Goal: Book appointment/travel/reservation

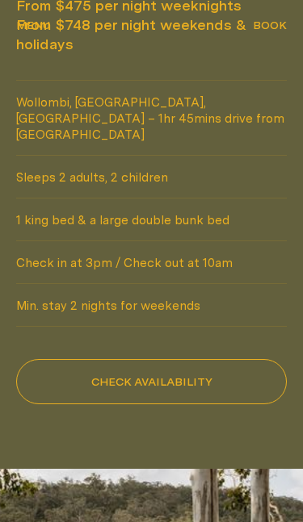
click at [245, 360] on button "Check availability" at bounding box center [151, 382] width 270 height 45
select select "******"
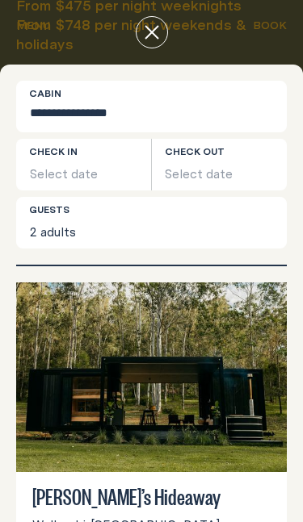
click at [84, 162] on button "Select date" at bounding box center [83, 165] width 135 height 52
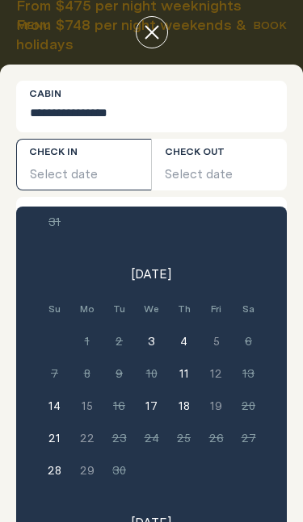
scroll to position [247, 0]
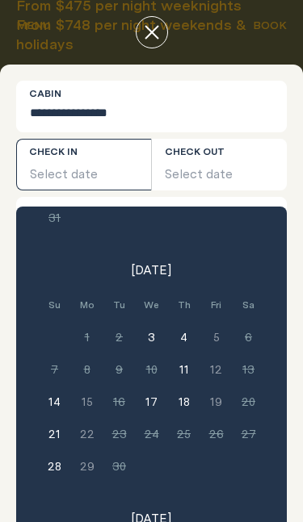
click at [183, 403] on button "18" at bounding box center [184, 402] width 32 height 32
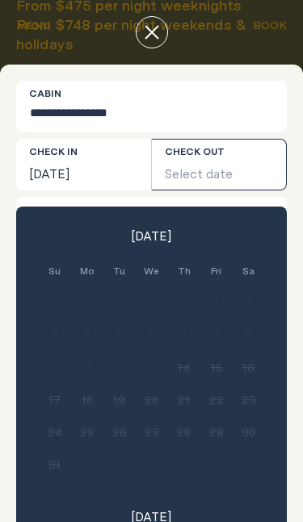
scroll to position [0, 0]
click at [245, 168] on button "Select date" at bounding box center [219, 165] width 135 height 52
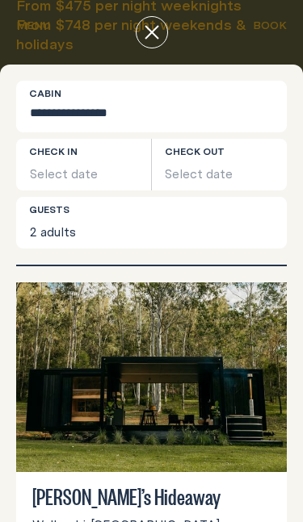
click at [103, 170] on button "Select date" at bounding box center [83, 165] width 135 height 52
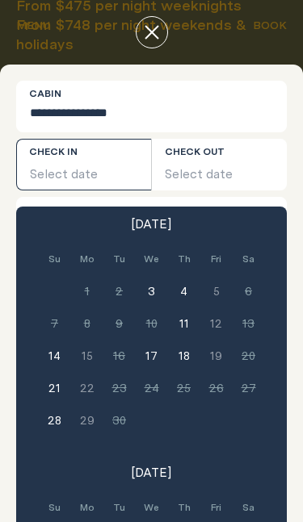
scroll to position [294, 0]
click at [185, 350] on button "18" at bounding box center [184, 355] width 32 height 32
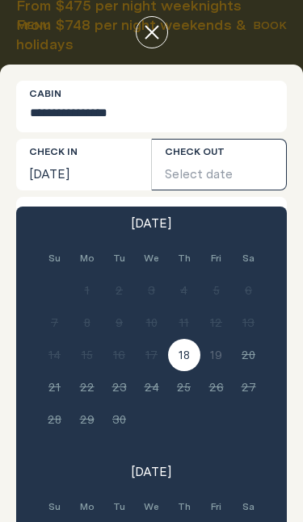
click at [219, 170] on button "Select date" at bounding box center [219, 165] width 135 height 52
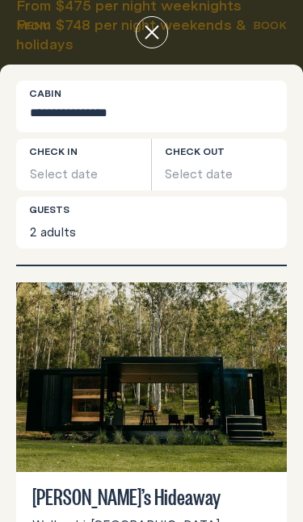
click at [115, 165] on button "Select date" at bounding box center [83, 165] width 135 height 52
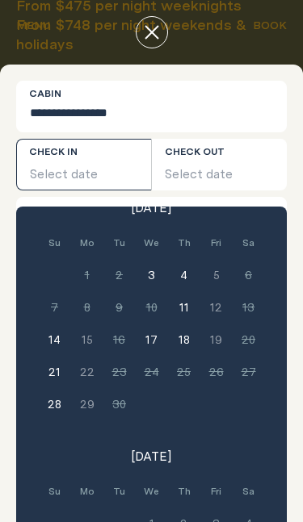
scroll to position [318, 0]
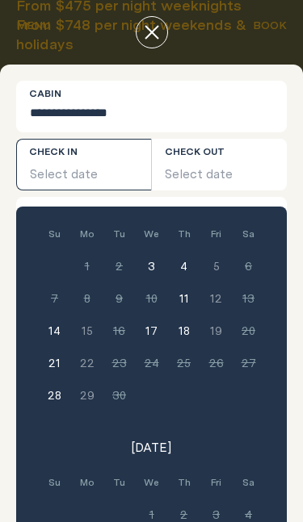
click at [186, 330] on button "18" at bounding box center [184, 331] width 32 height 32
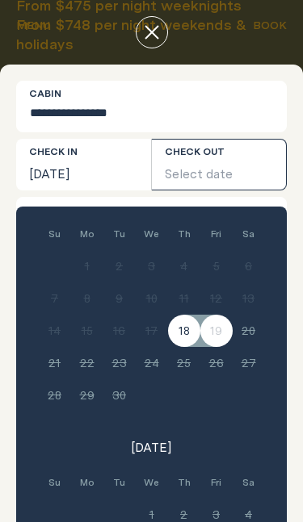
click at [253, 177] on button "Select date" at bounding box center [219, 165] width 135 height 52
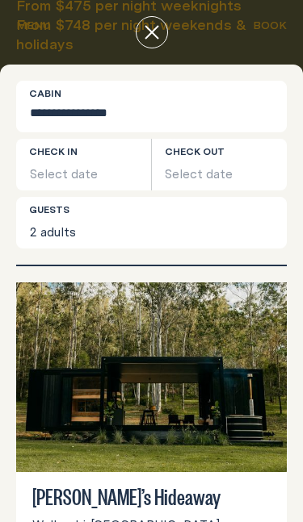
click at [98, 154] on button "Select date" at bounding box center [83, 165] width 135 height 52
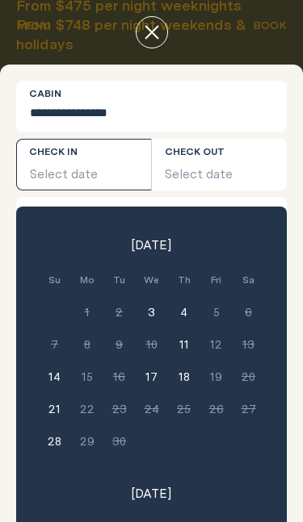
scroll to position [278, 0]
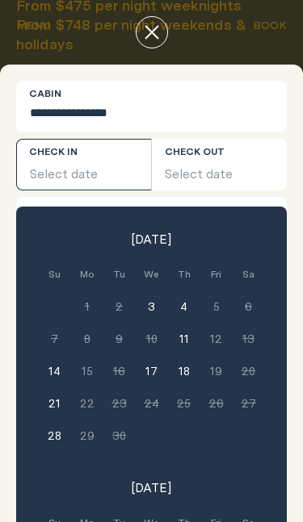
click at [185, 301] on button "4" at bounding box center [184, 307] width 32 height 32
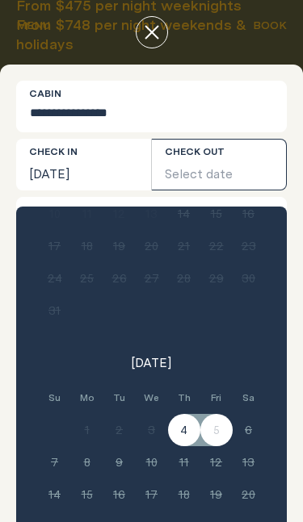
scroll to position [142, 0]
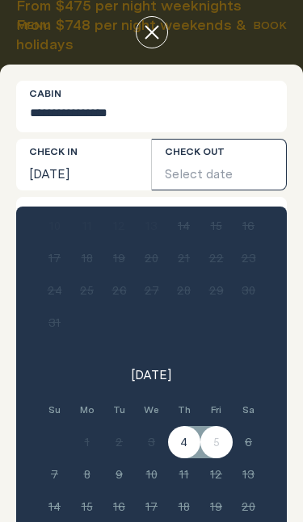
click at [224, 160] on button "Select date" at bounding box center [219, 165] width 135 height 52
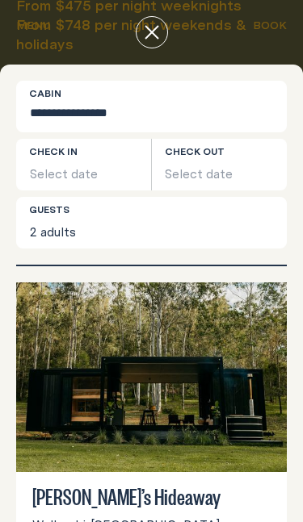
click at [103, 158] on button "Select date" at bounding box center [83, 165] width 135 height 52
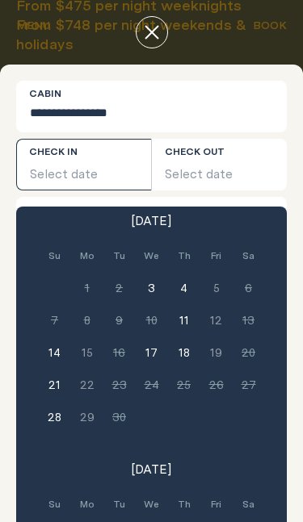
scroll to position [297, 0]
click at [154, 346] on button "17" at bounding box center [152, 352] width 32 height 32
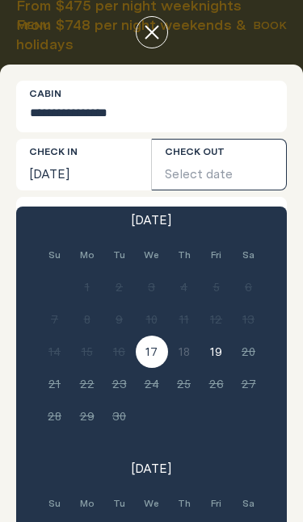
click at [217, 356] on button "19" at bounding box center [216, 352] width 32 height 32
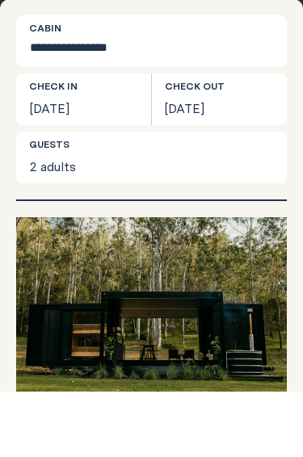
scroll to position [890, 0]
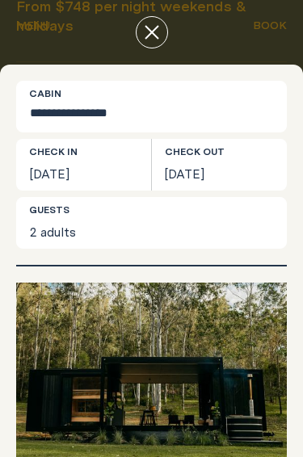
click at [151, 29] on icon "close" at bounding box center [152, 32] width 15 height 15
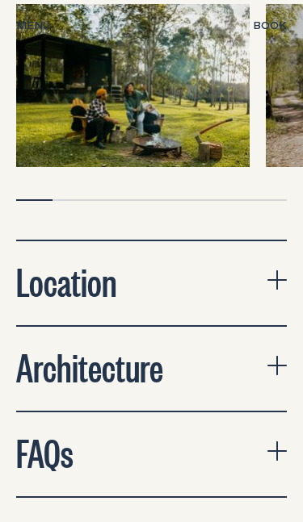
scroll to position [4202, 0]
click at [279, 270] on icon "expand accordion" at bounding box center [276, 279] width 19 height 19
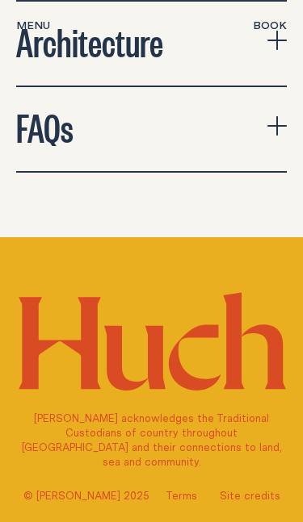
scroll to position [5521, 0]
